Goal: Transaction & Acquisition: Download file/media

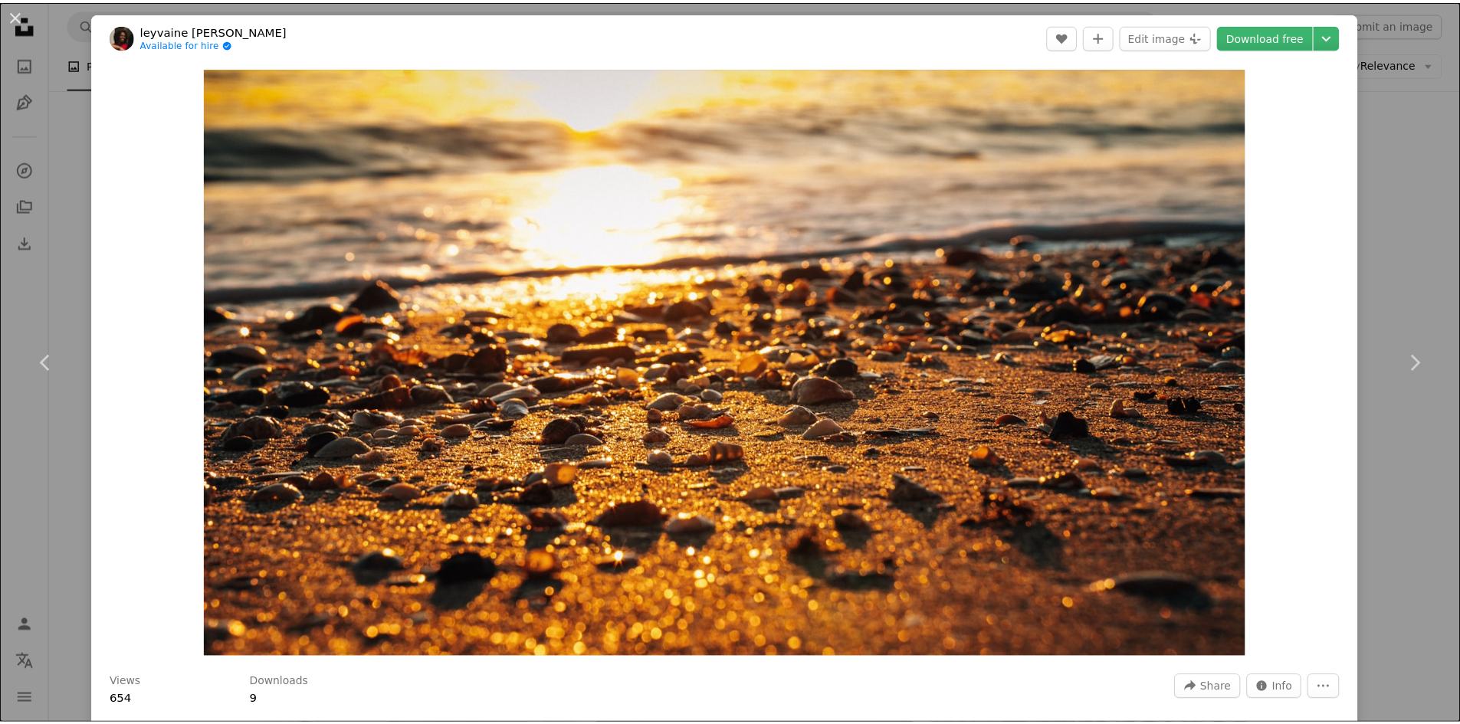
scroll to position [28594, 0]
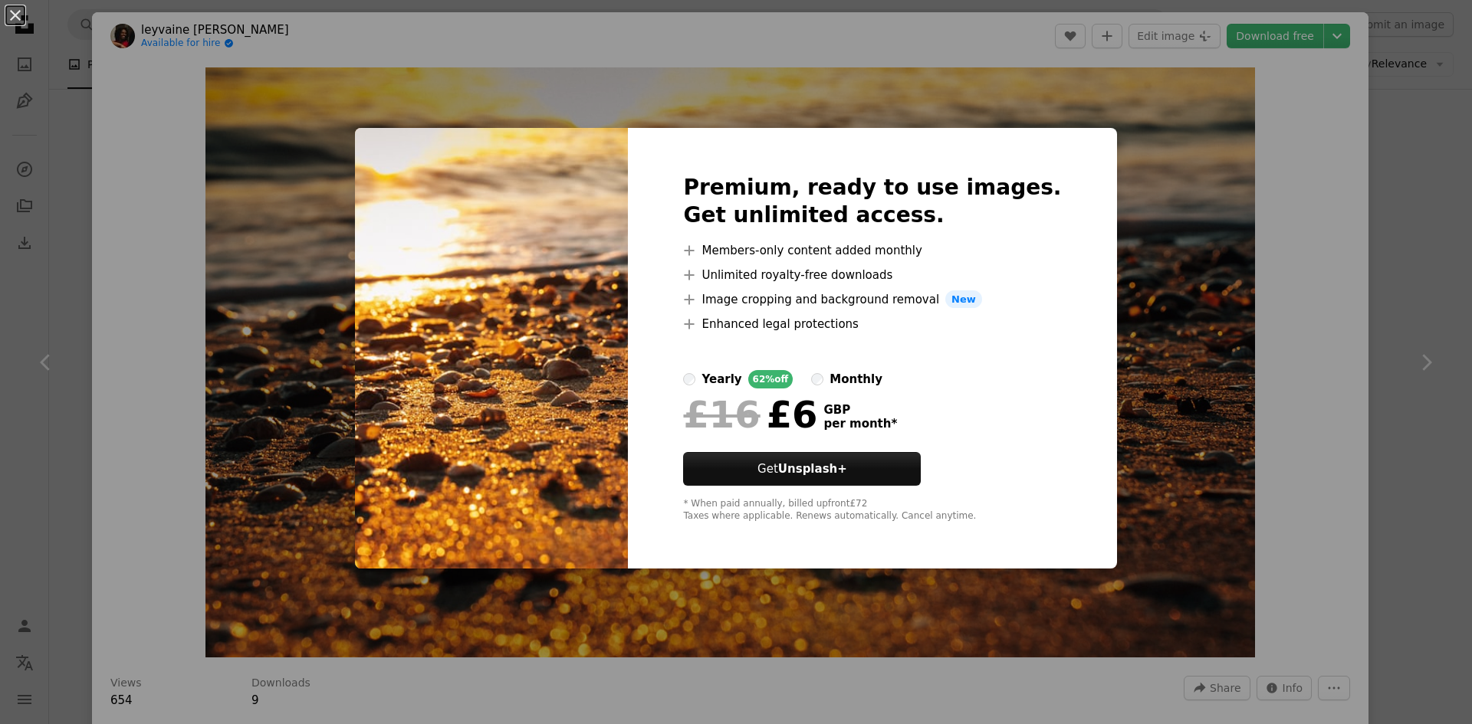
click at [1280, 400] on div "An X shape Premium, ready to use images. Get unlimited access. A plus sign Memb…" at bounding box center [736, 362] width 1472 height 724
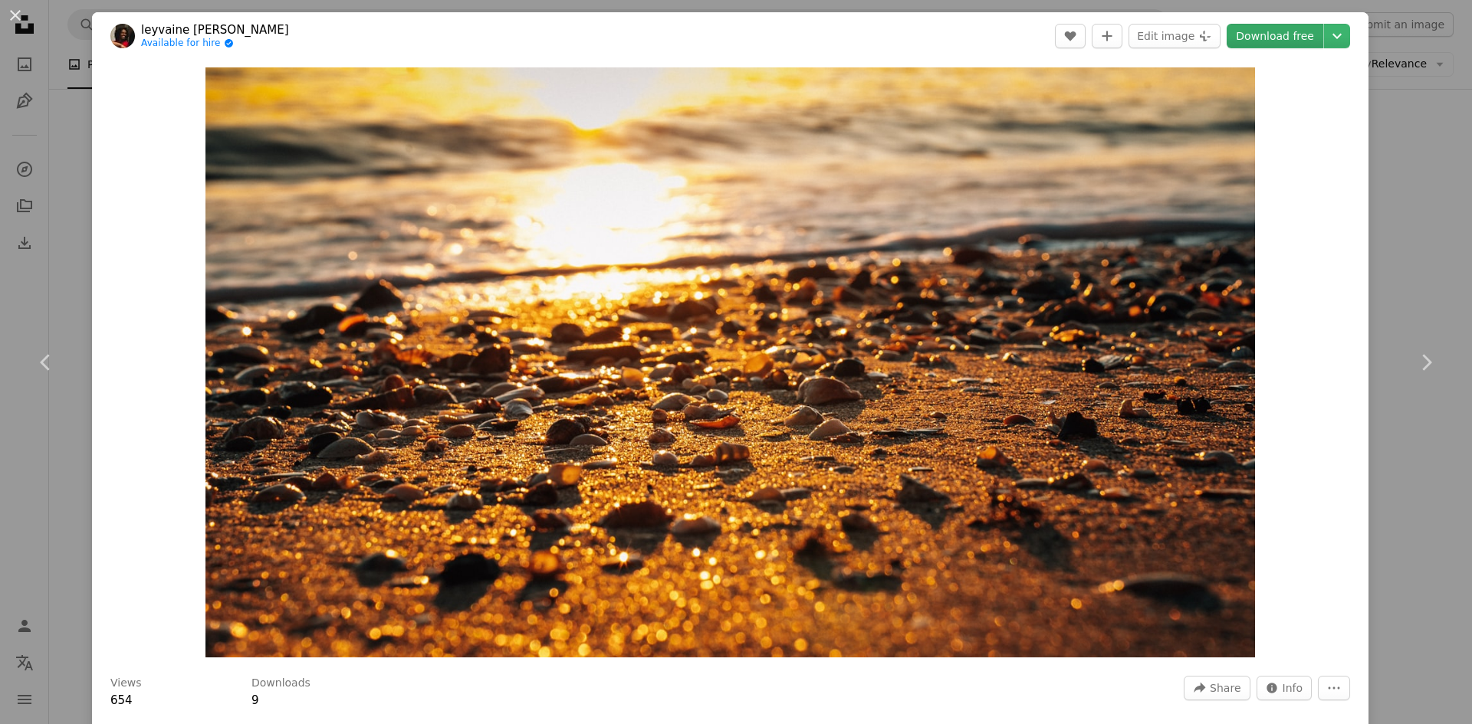
click at [1279, 35] on link "Download free" at bounding box center [1275, 36] width 97 height 25
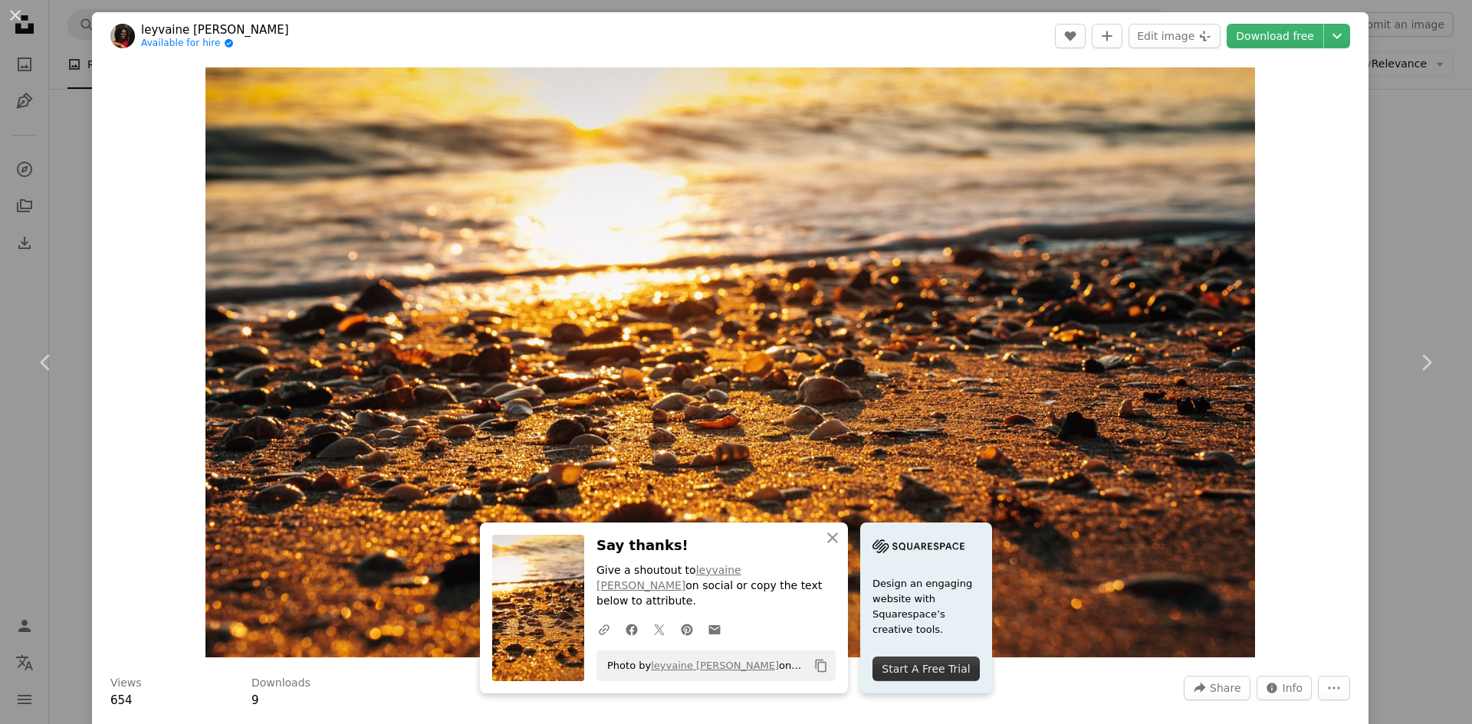
click at [71, 113] on div "An X shape Chevron left Chevron right leyvaine Davids Available for hire A chec…" at bounding box center [736, 362] width 1472 height 724
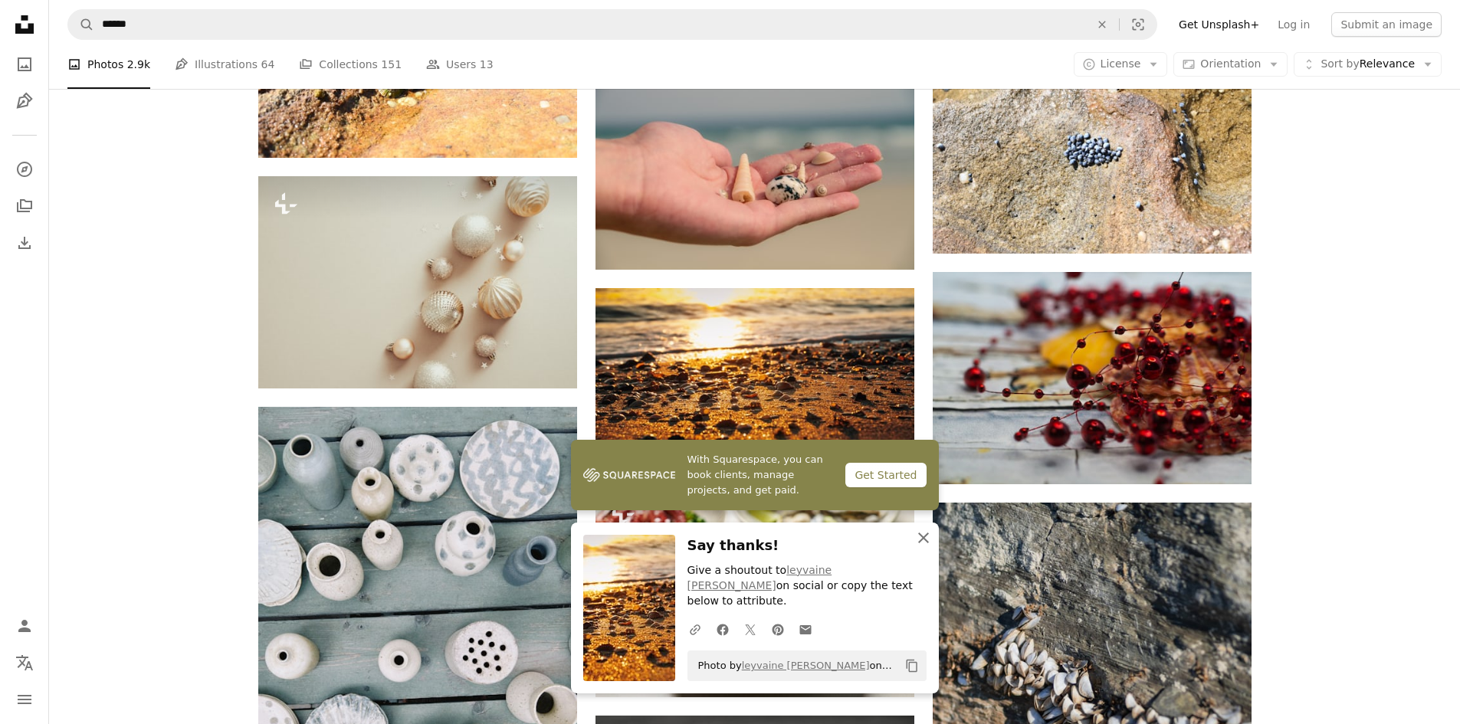
click at [925, 544] on icon "button" at bounding box center [923, 538] width 11 height 11
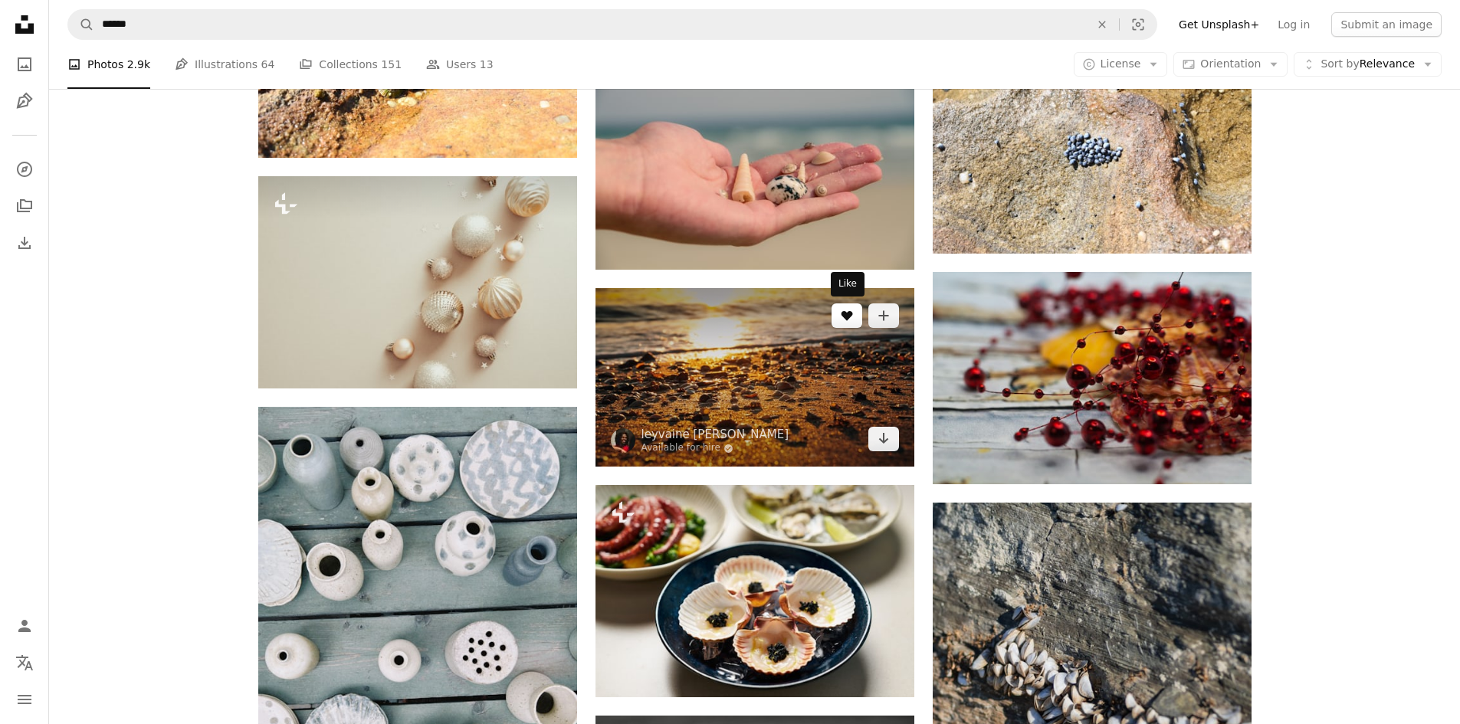
click at [846, 319] on icon "Like" at bounding box center [846, 316] width 11 height 10
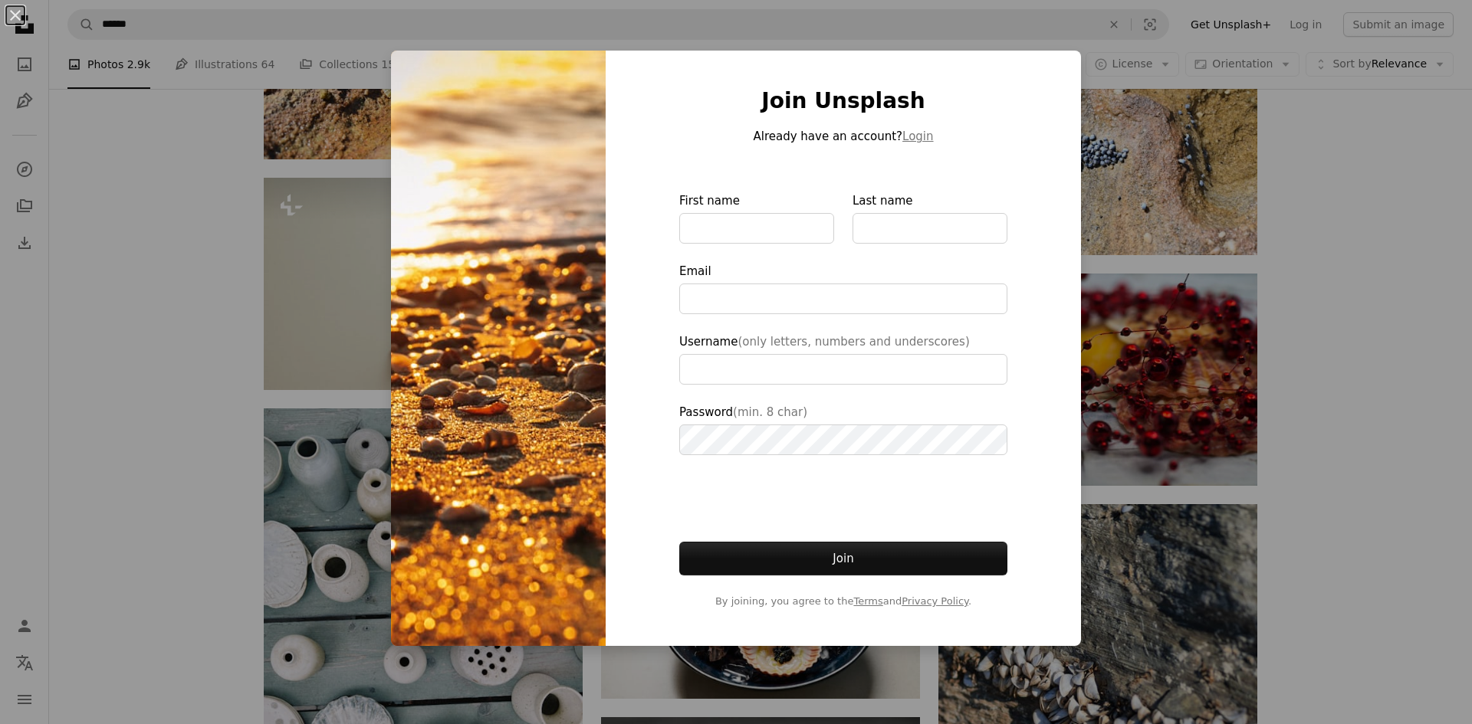
click at [181, 278] on div "An X shape Join Unsplash Already have an account? Login First name Last name Em…" at bounding box center [736, 362] width 1472 height 724
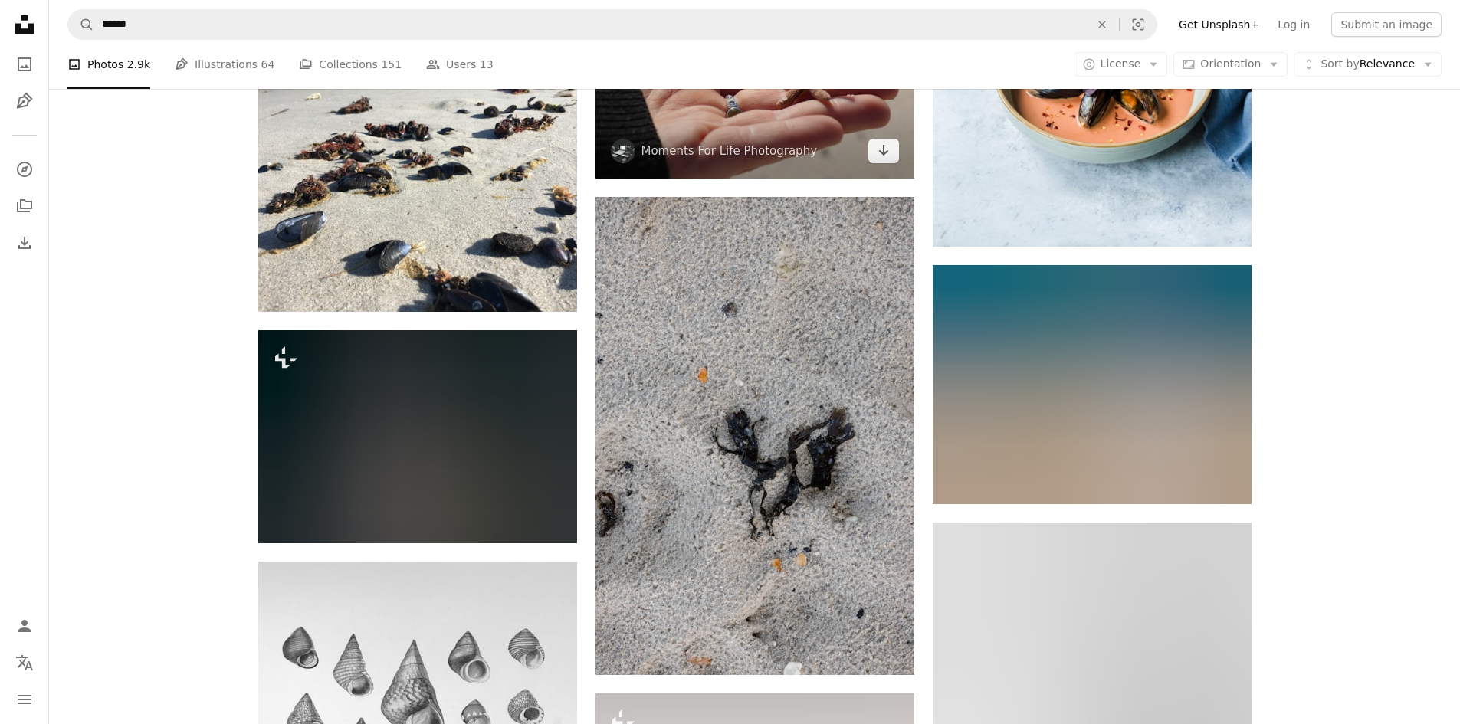
scroll to position [30587, 0]
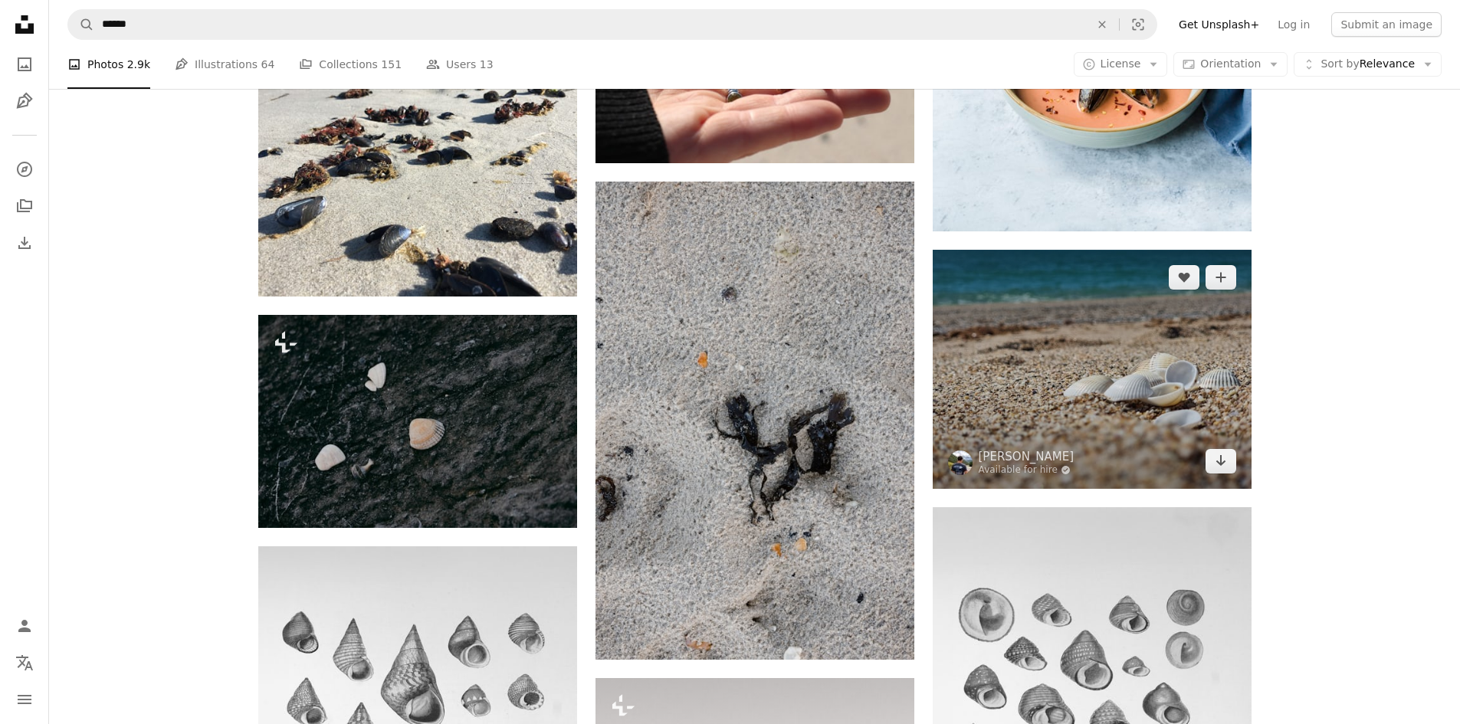
click at [1094, 367] on img at bounding box center [1092, 369] width 319 height 239
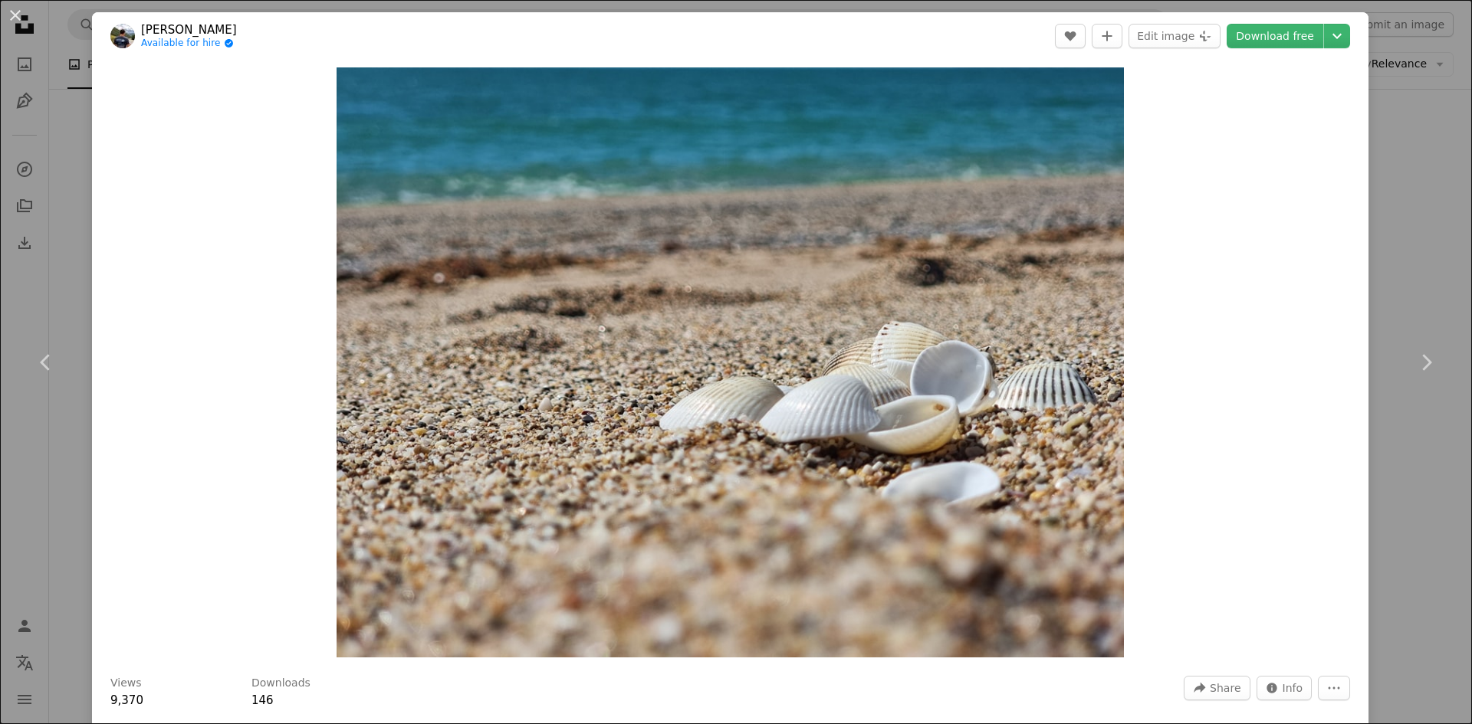
click at [69, 120] on div "An X shape Chevron left Chevron right [PERSON_NAME] Available for hire A checkm…" at bounding box center [736, 362] width 1472 height 724
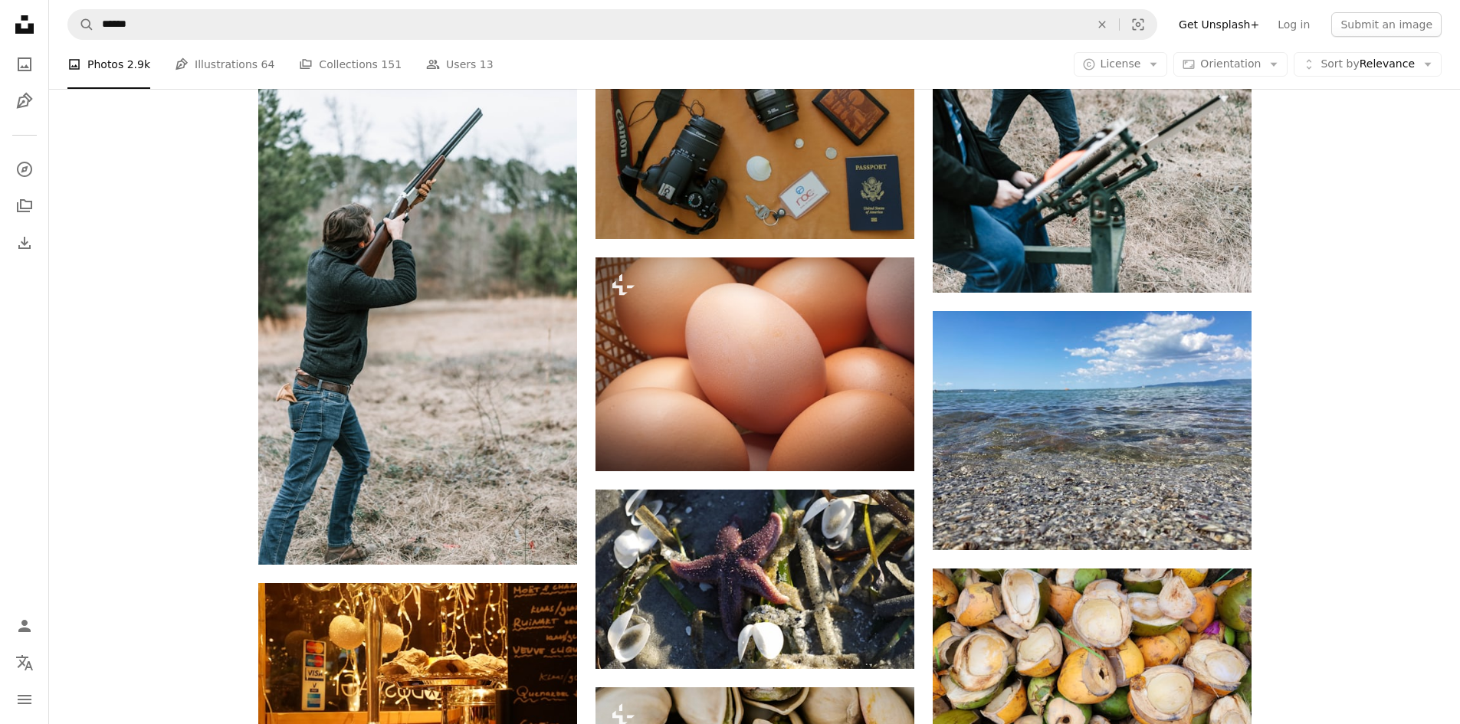
scroll to position [54279, 0]
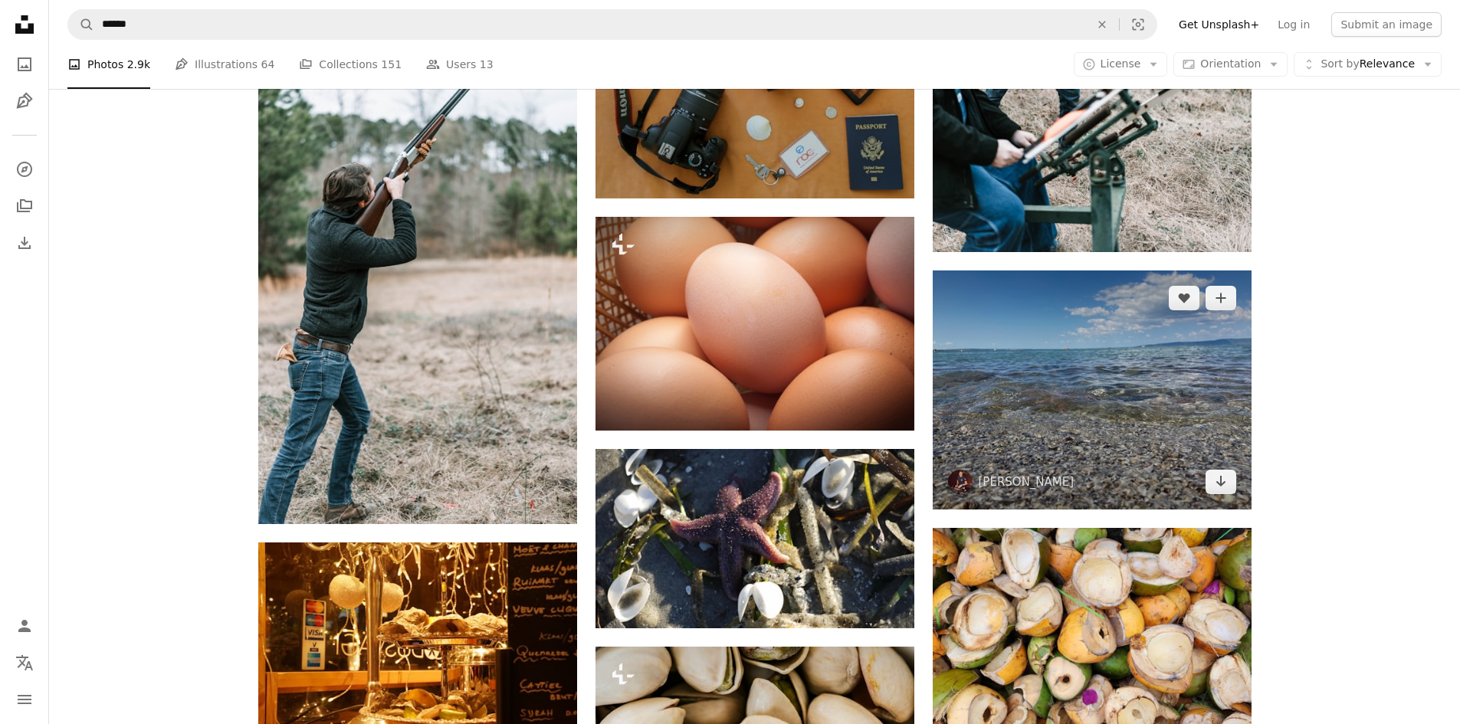
click at [1085, 380] on img at bounding box center [1092, 390] width 319 height 239
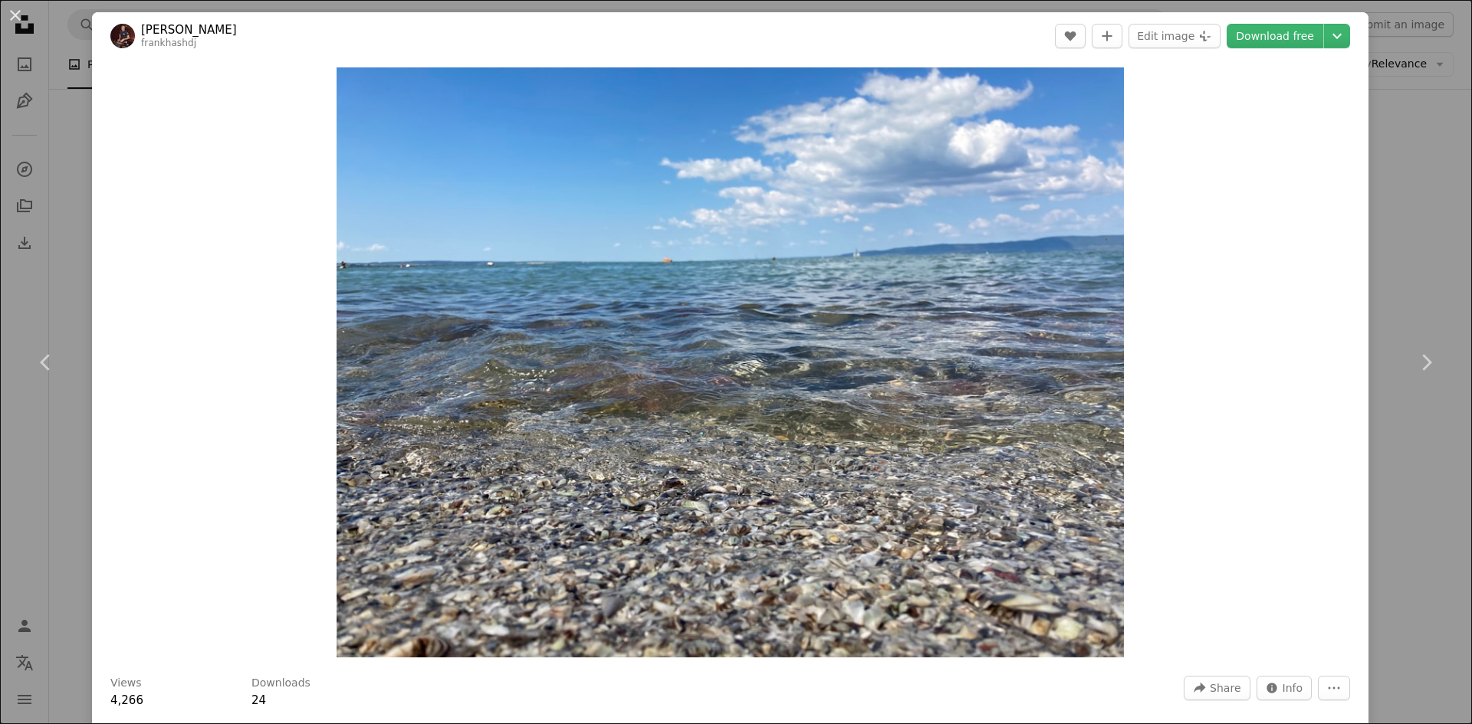
click at [74, 145] on div "An X shape Chevron left Chevron right [PERSON_NAME] frankhashdj A heart A plus …" at bounding box center [736, 362] width 1472 height 724
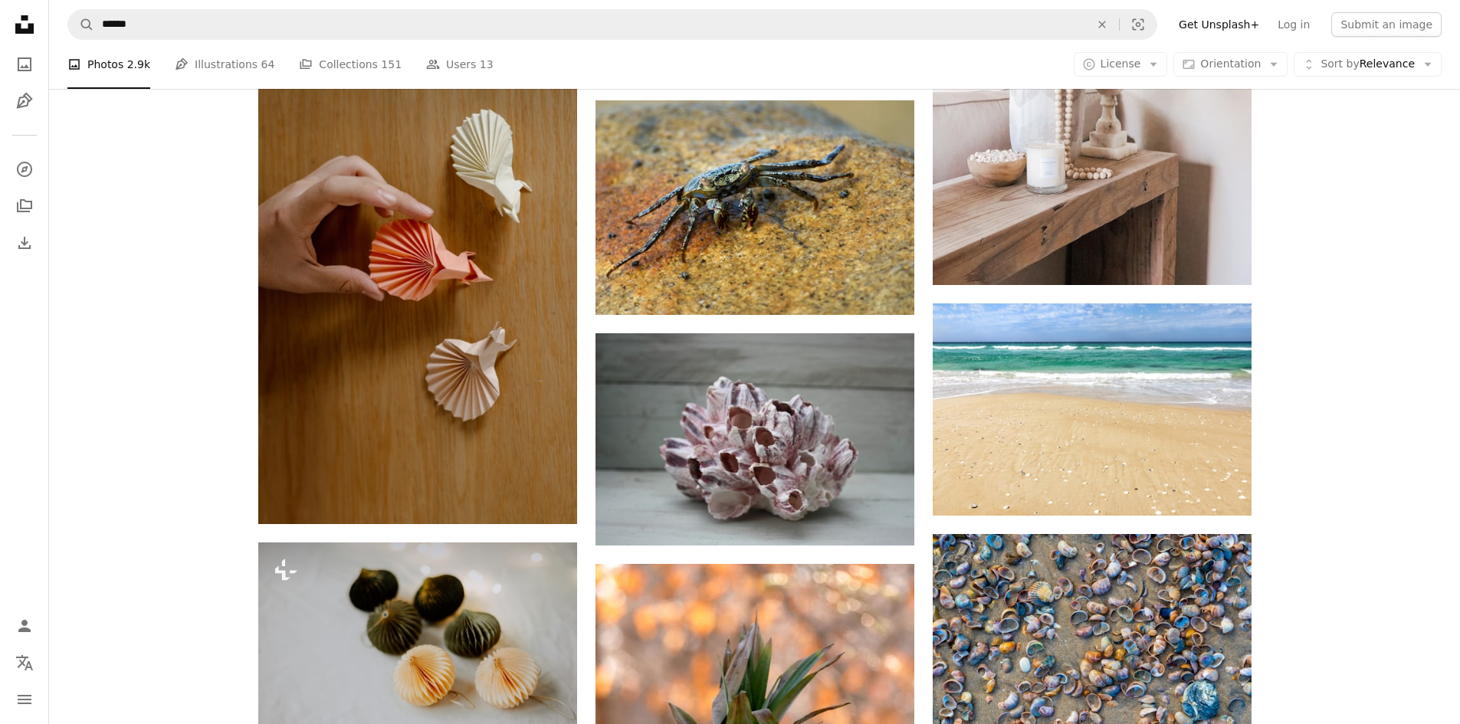
scroll to position [58726, 0]
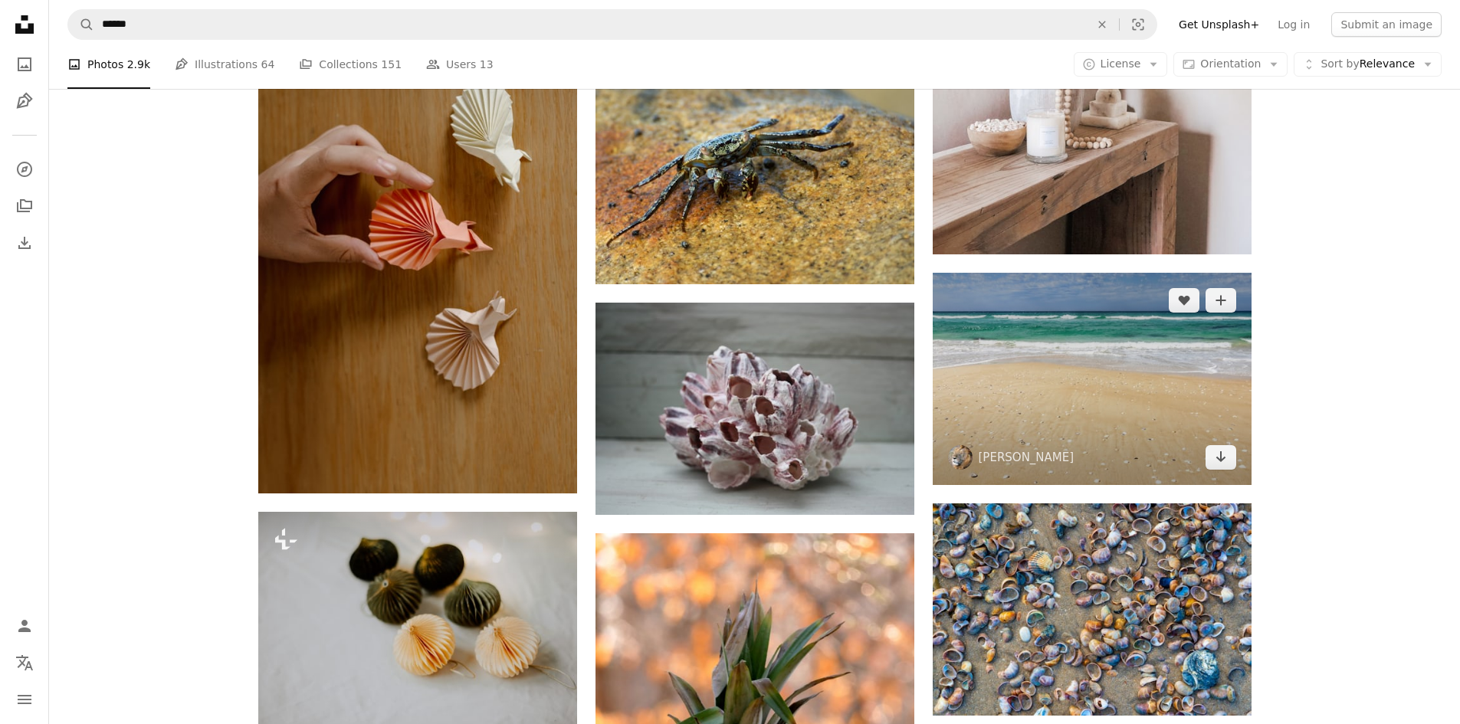
click at [1106, 362] on img at bounding box center [1092, 379] width 319 height 212
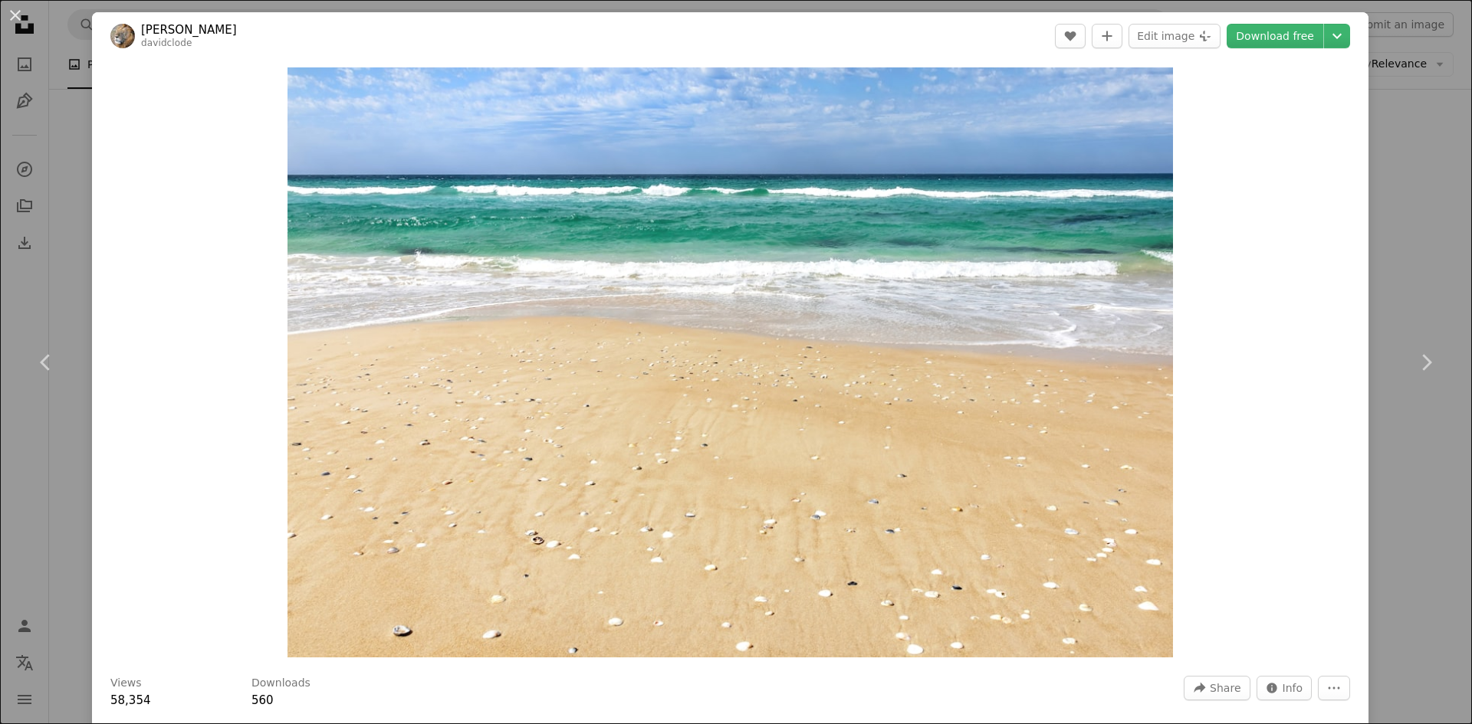
click at [76, 219] on div "An X shape Chevron left Chevron right [PERSON_NAME] davidclode A heart A plus s…" at bounding box center [736, 362] width 1472 height 724
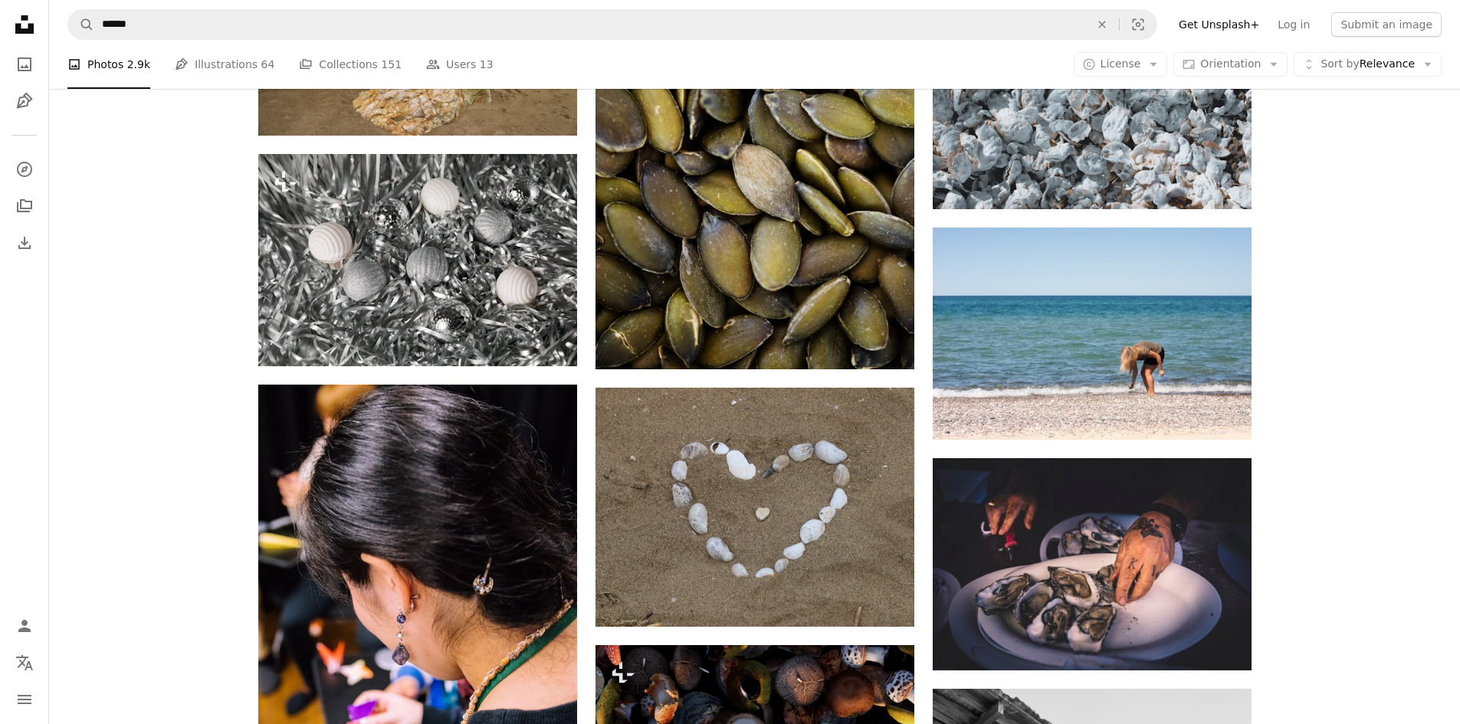
scroll to position [60801, 0]
